Goal: Task Accomplishment & Management: Manage account settings

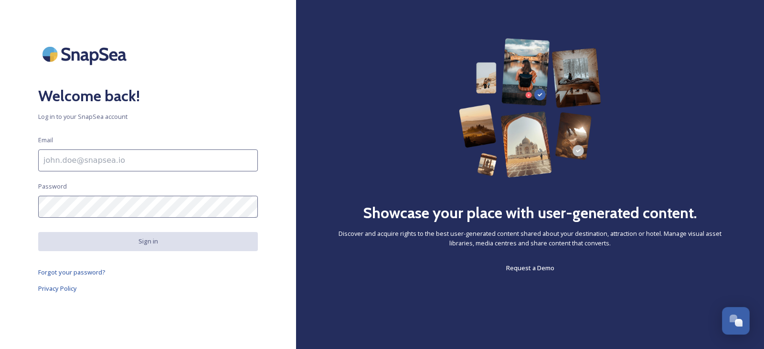
click at [146, 159] on input at bounding box center [148, 161] width 220 height 22
type input "sophie.hewitt@visitkent.co.uk"
